Goal: Task Accomplishment & Management: Use online tool/utility

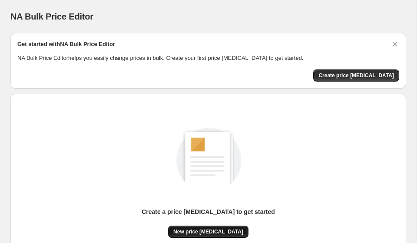
click at [219, 230] on span "New price [MEDICAL_DATA]" at bounding box center [208, 232] width 70 height 7
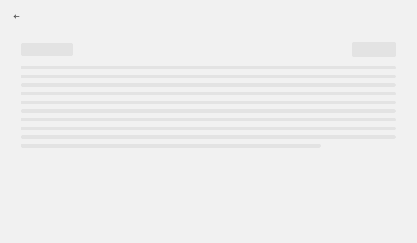
select select "percentage"
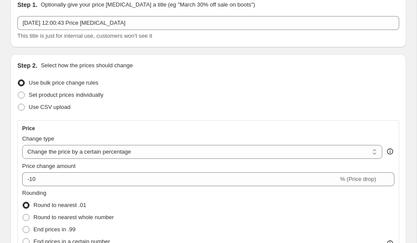
scroll to position [49, 0]
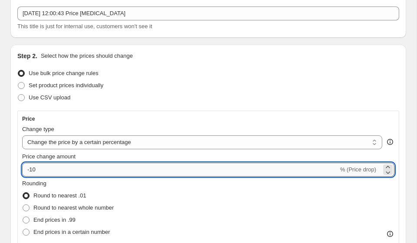
click at [102, 170] on input "-10" at bounding box center [180, 170] width 316 height 14
type input "-1"
type input "-35"
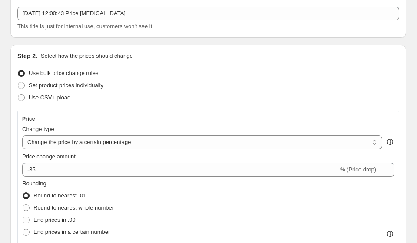
click at [366, 82] on div "Set product prices individually" at bounding box center [208, 86] width 382 height 12
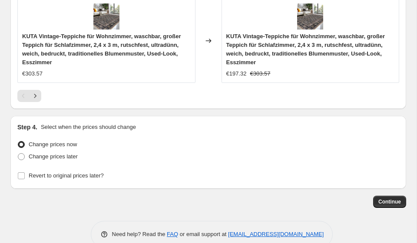
scroll to position [994, 0]
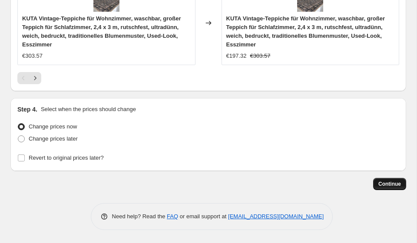
click at [394, 182] on span "Continue" at bounding box center [389, 184] width 23 height 7
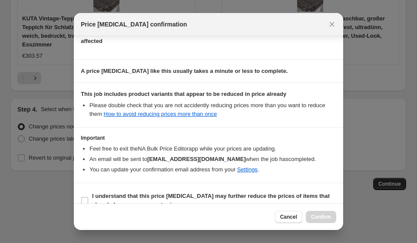
scroll to position [123, 0]
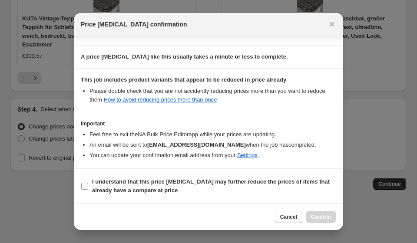
click at [99, 187] on span "I understand that this price [MEDICAL_DATA] may further reduce the prices of it…" at bounding box center [214, 186] width 244 height 17
click at [88, 187] on input "I understand that this price [MEDICAL_DATA] may further reduce the prices of it…" at bounding box center [84, 186] width 7 height 7
checkbox input "true"
click at [322, 220] on span "Confirm" at bounding box center [321, 217] width 20 height 7
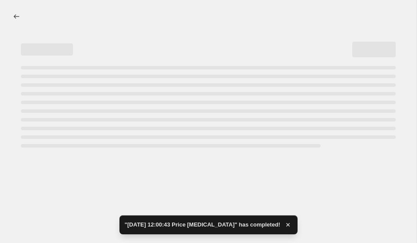
select select "percentage"
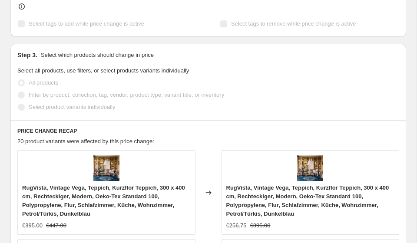
scroll to position [426, 0]
